Goal: Transaction & Acquisition: Purchase product/service

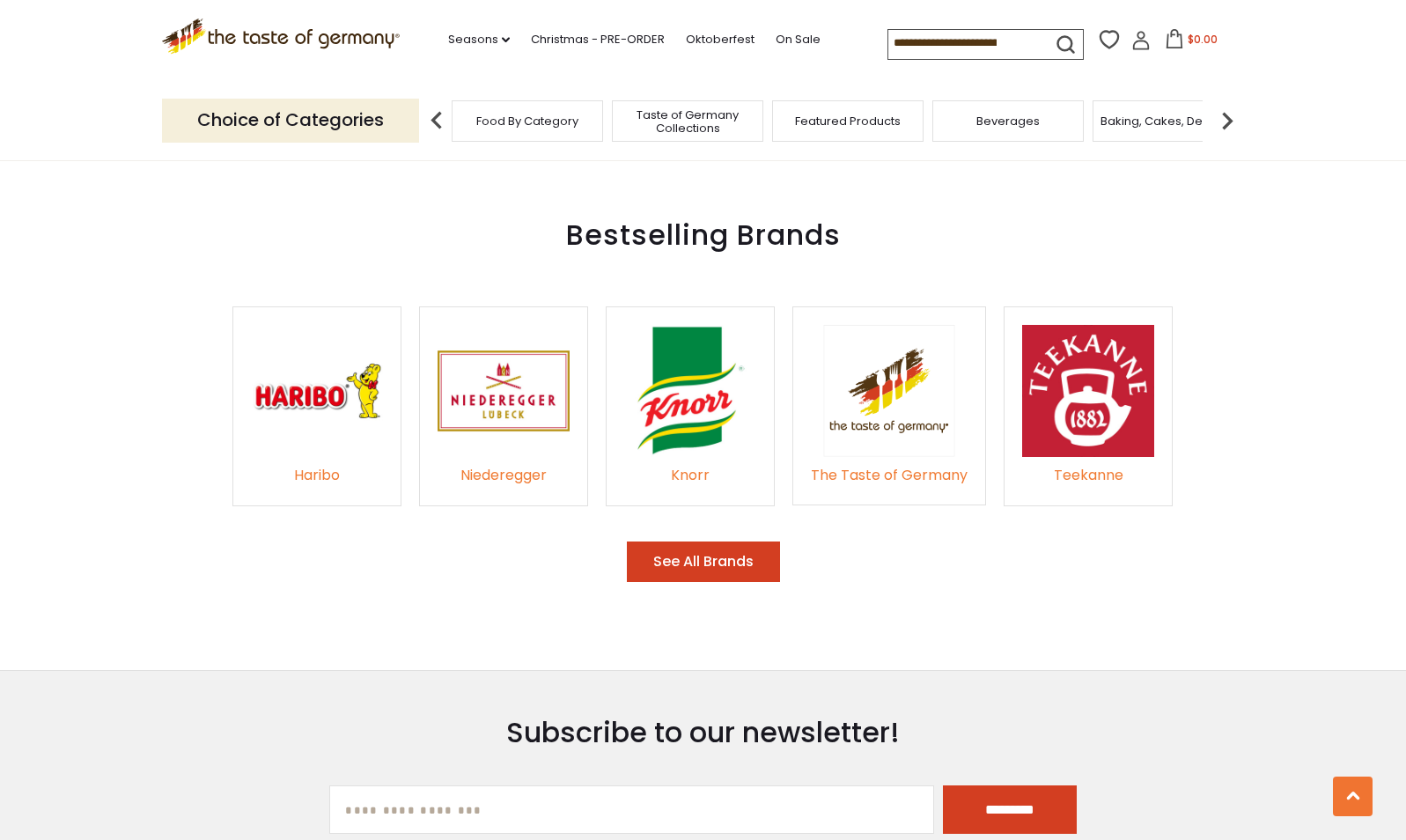
scroll to position [2553, 0]
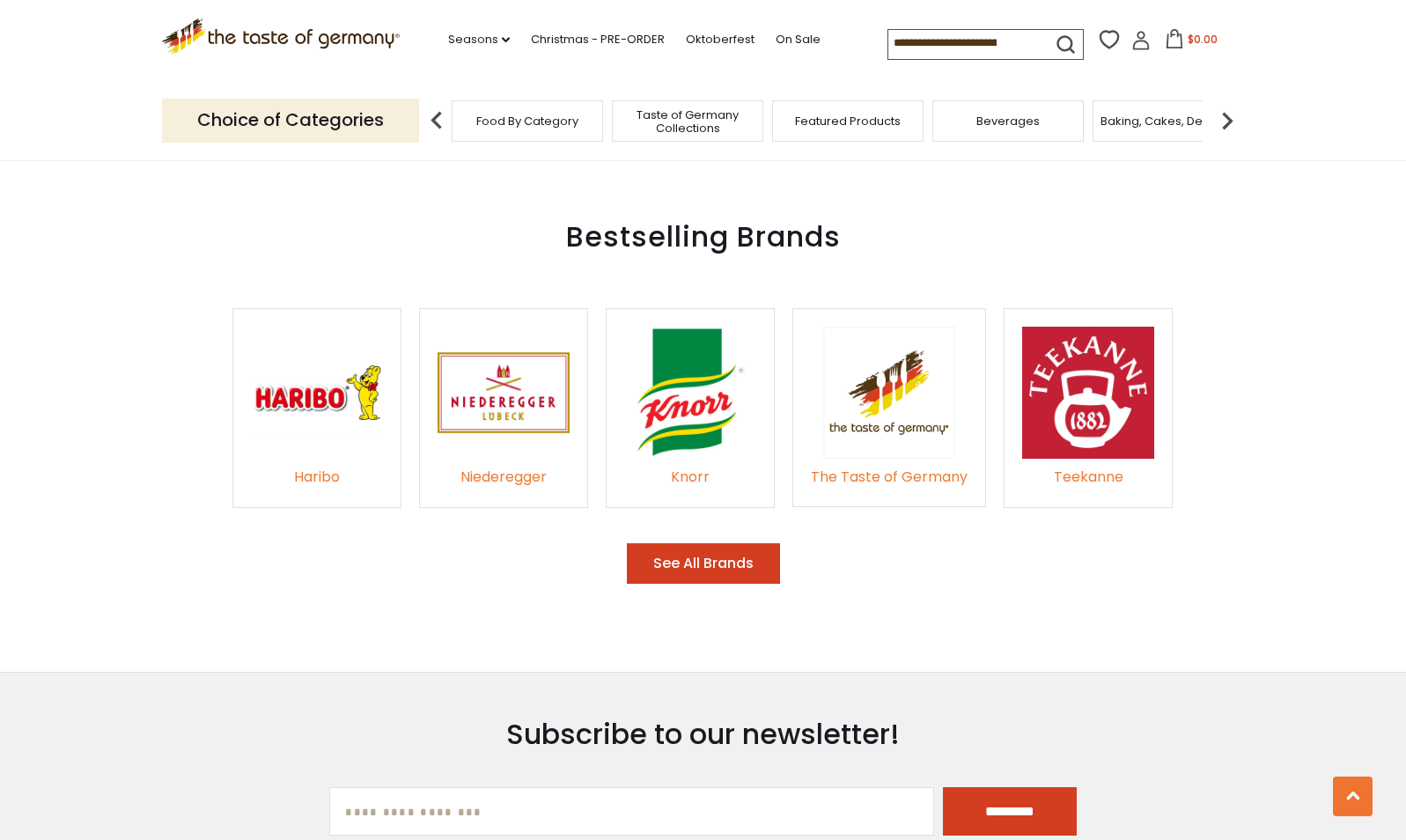
click at [503, 445] on link "Niederegger" at bounding box center [503, 467] width 132 height 45
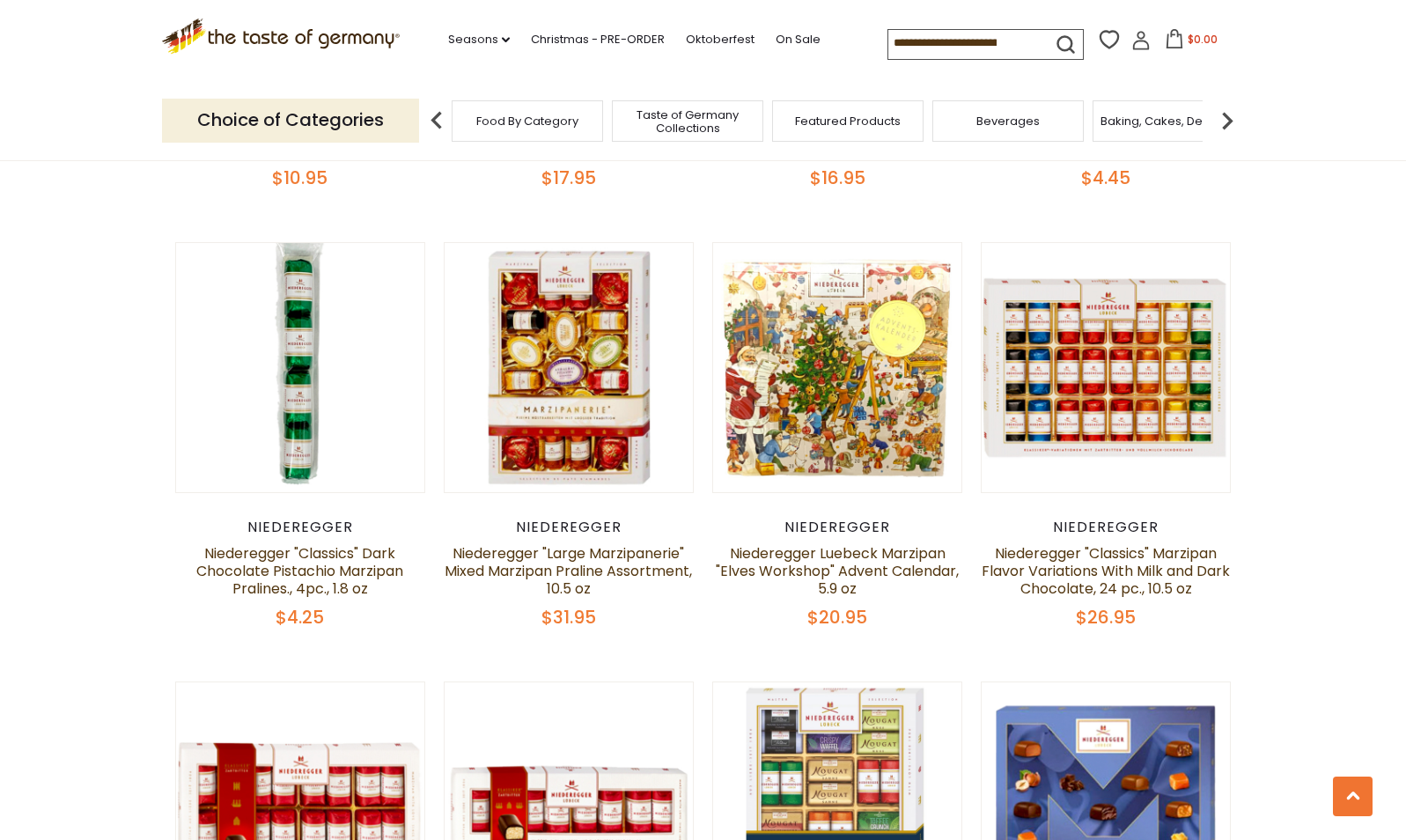
scroll to position [2201, 0]
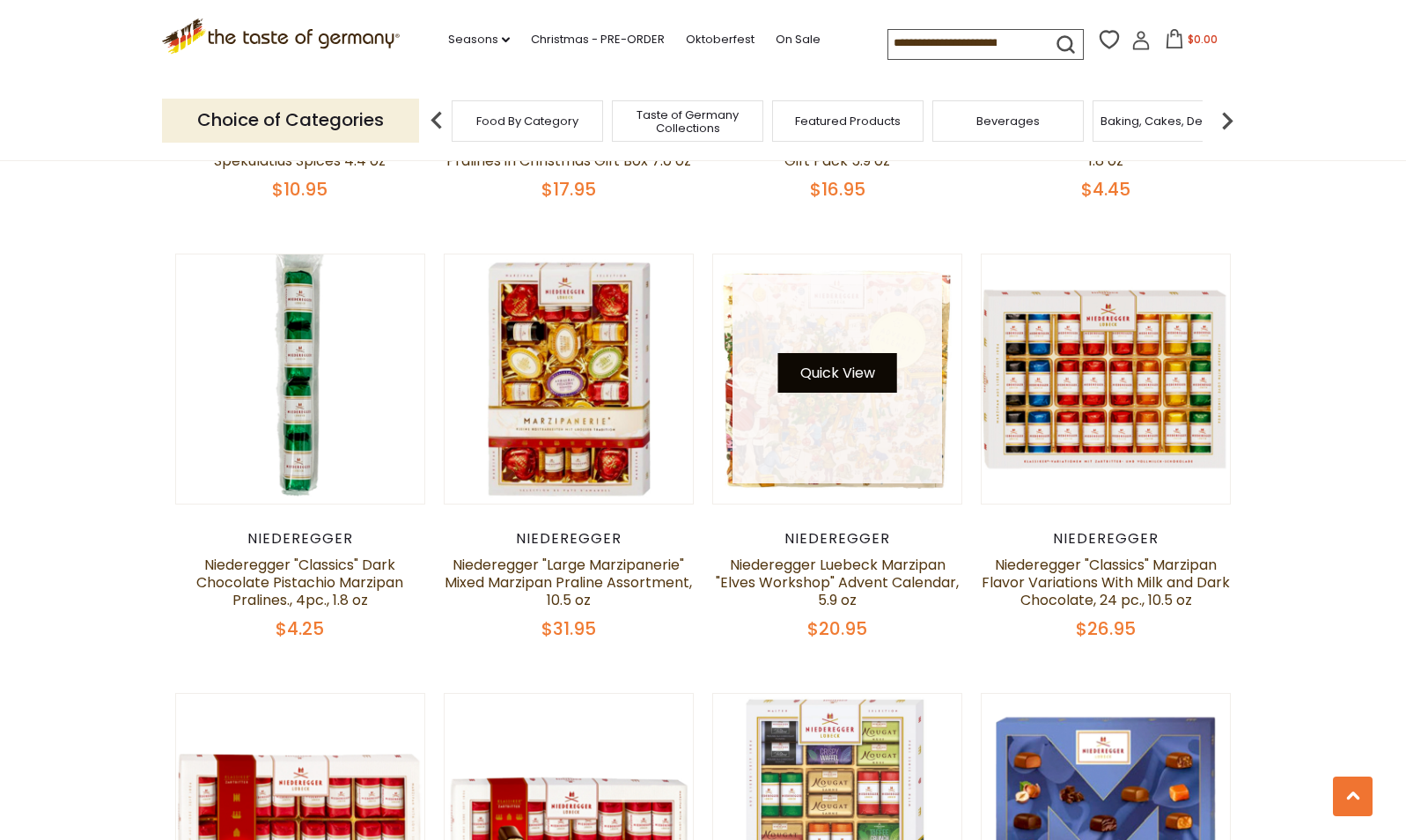
click at [799, 379] on button "Quick View" at bounding box center [838, 372] width 119 height 39
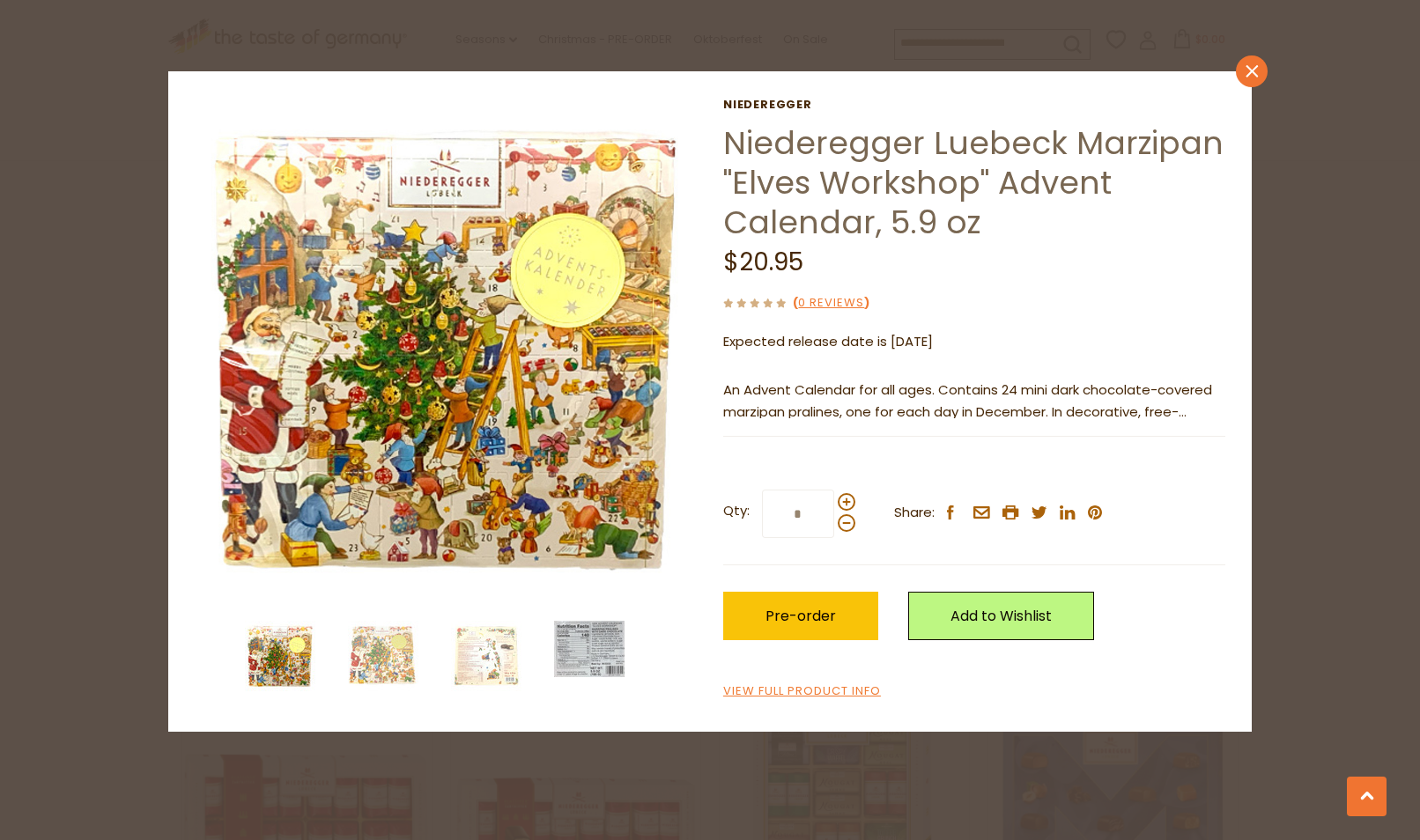
click at [1247, 67] on icon "close" at bounding box center [1252, 71] width 13 height 13
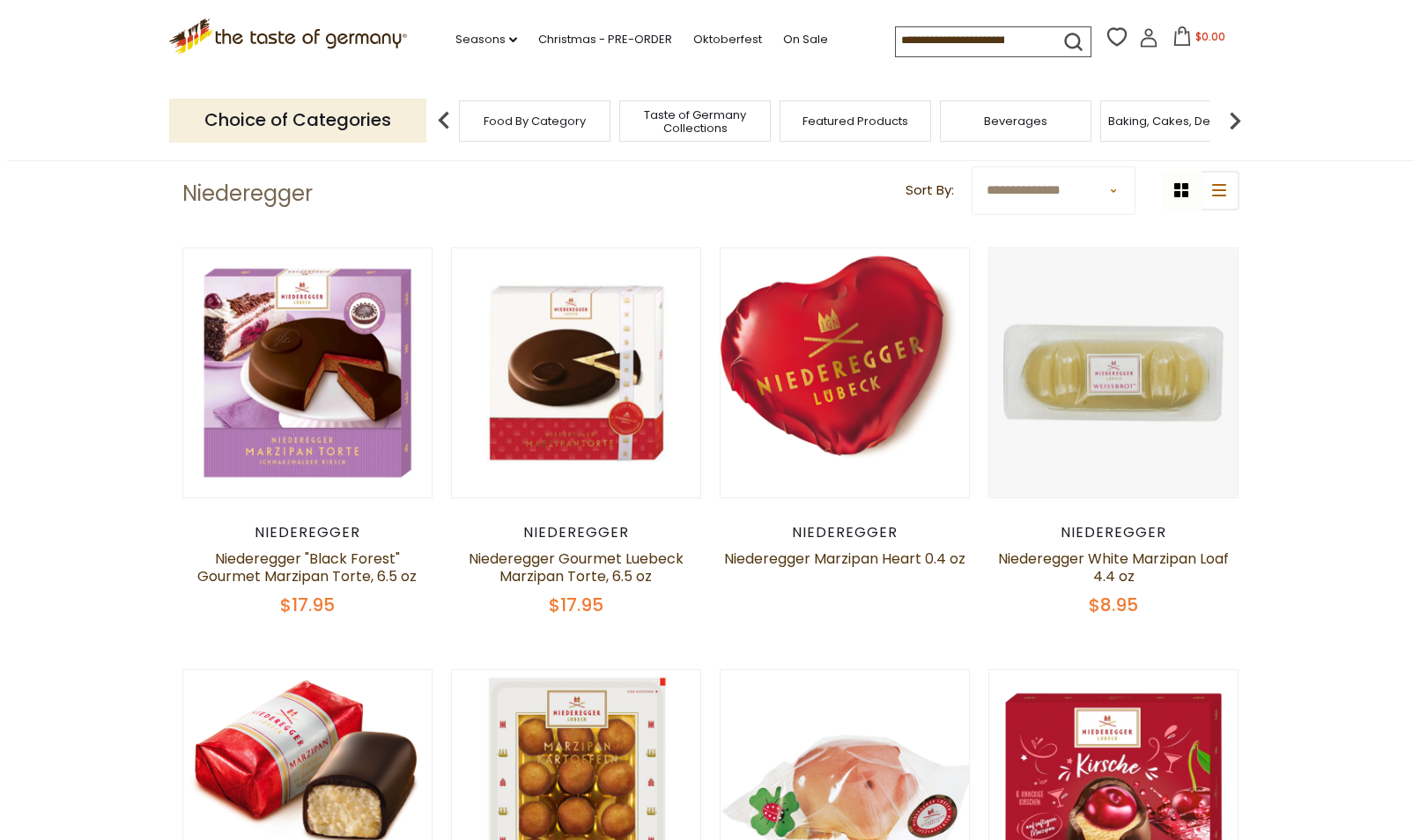
scroll to position [0, 0]
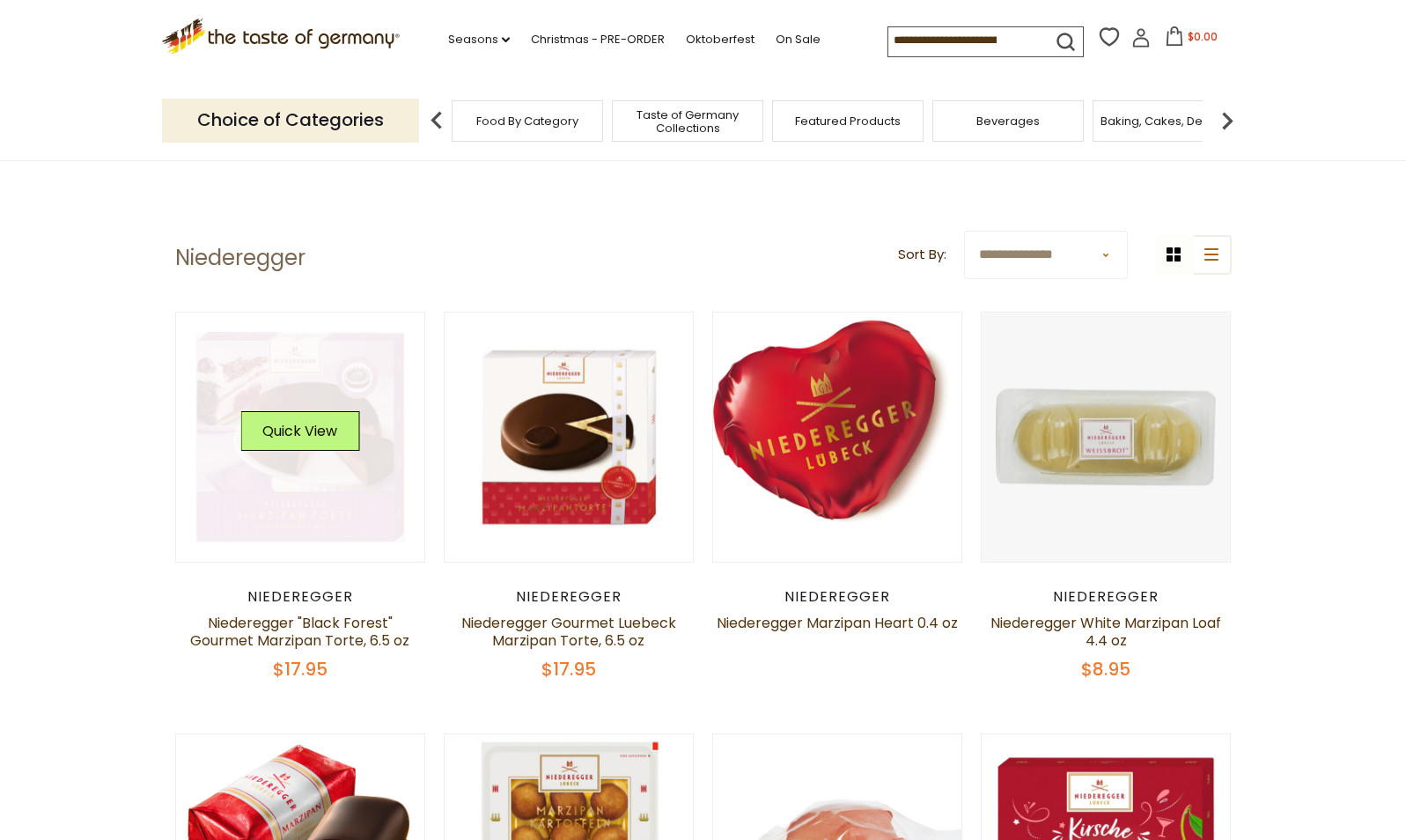
click at [294, 426] on button "Quick View" at bounding box center [300, 430] width 119 height 39
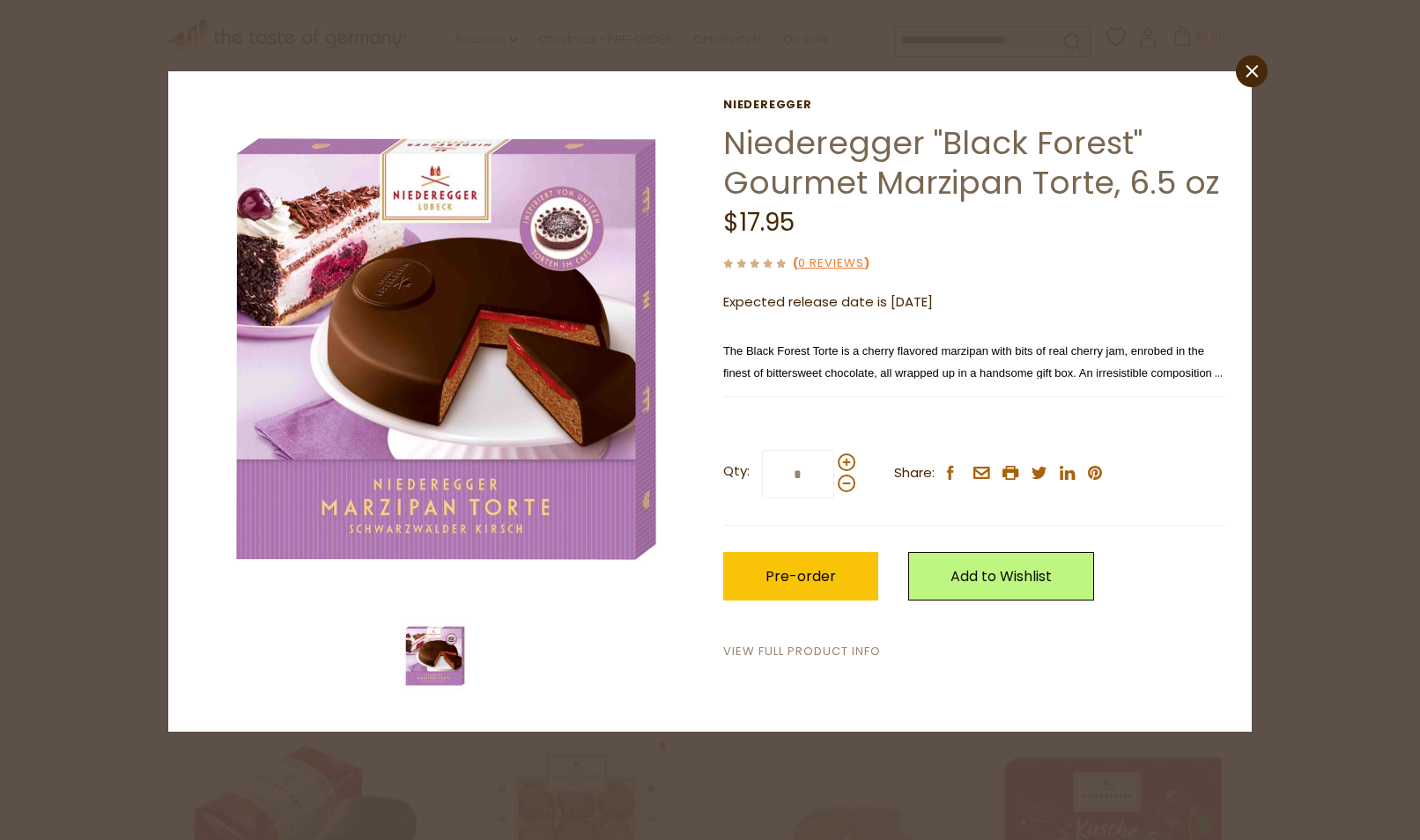
click at [858, 660] on link "View Full Product Info" at bounding box center [802, 651] width 158 height 18
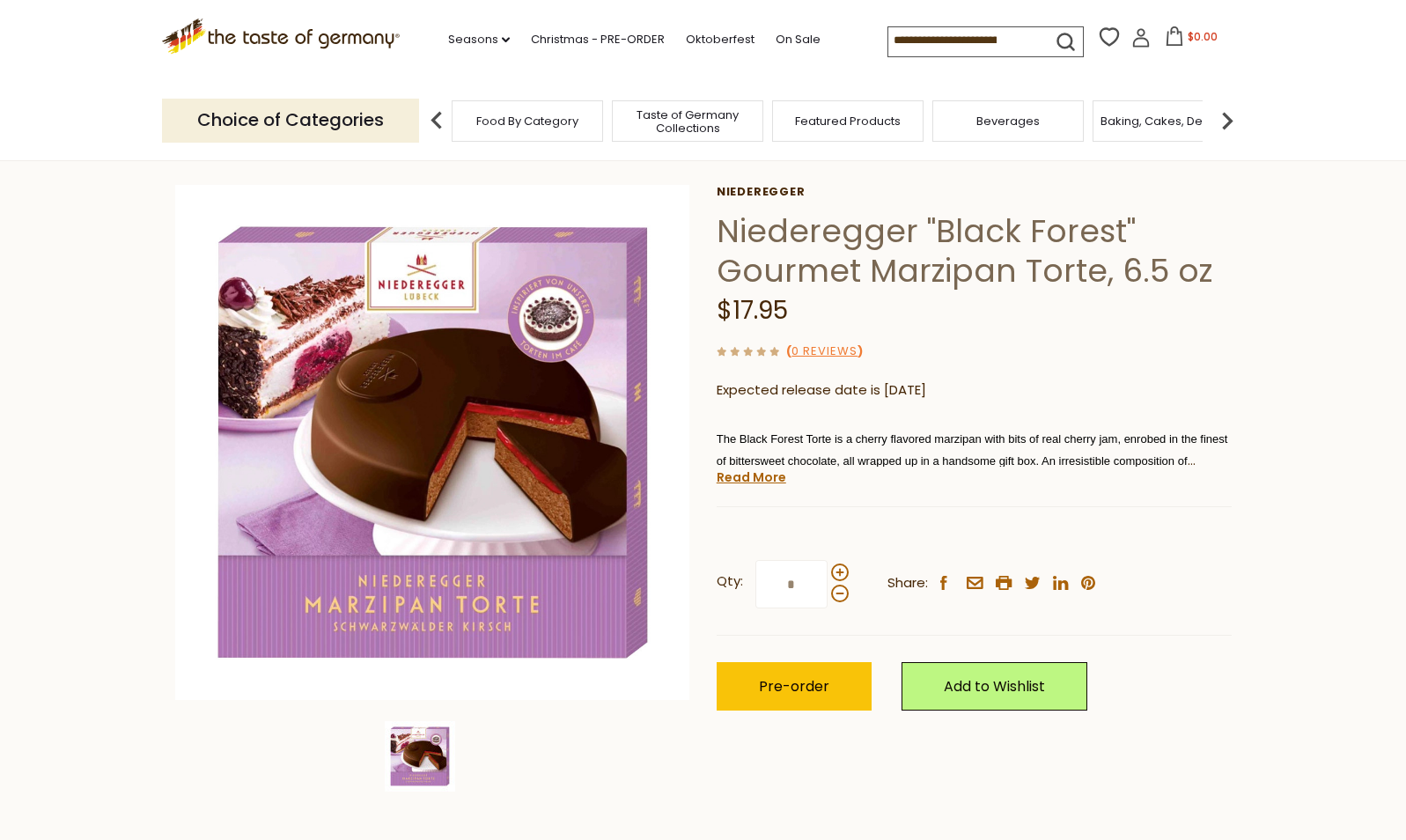
scroll to position [88, 0]
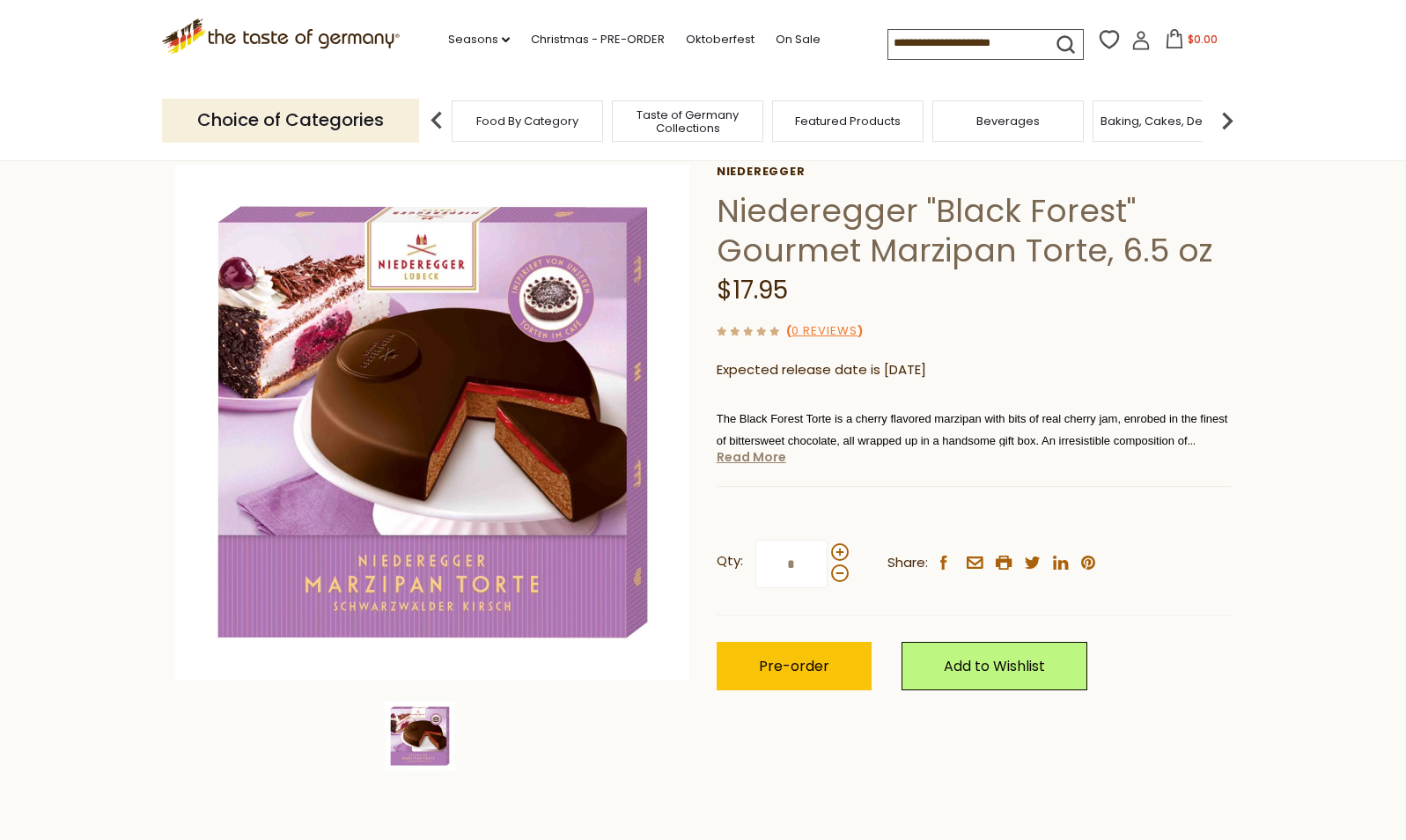
click at [753, 457] on link "Read More" at bounding box center [752, 457] width 69 height 17
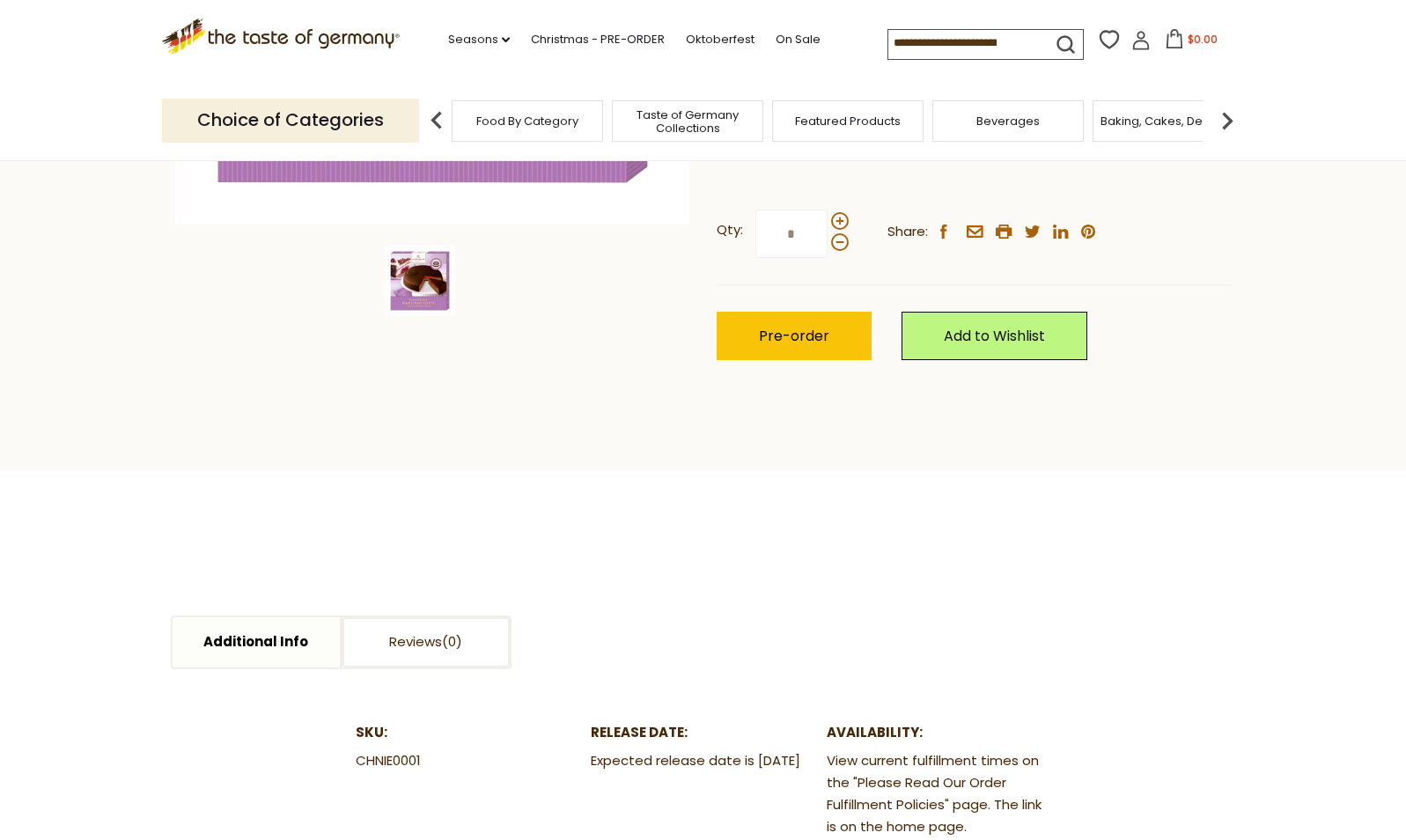
scroll to position [616, 0]
